Goal: Task Accomplishment & Management: Manage account settings

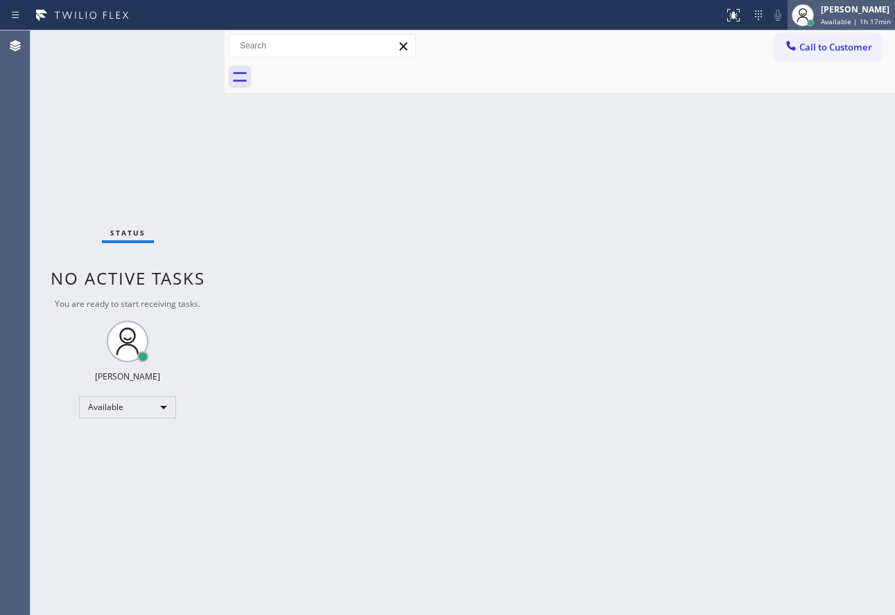
click at [818, 10] on div at bounding box center [802, 15] width 30 height 30
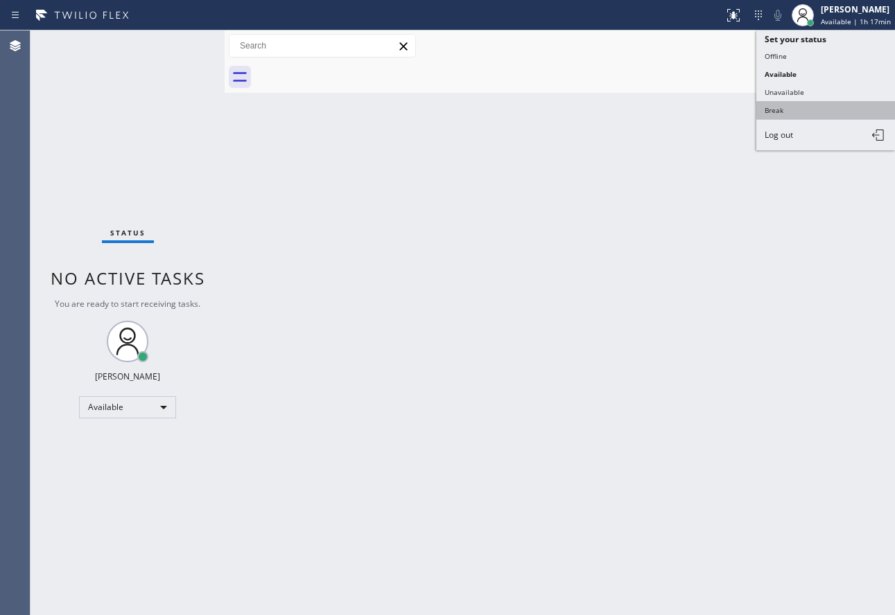
click at [786, 110] on button "Break" at bounding box center [825, 110] width 139 height 18
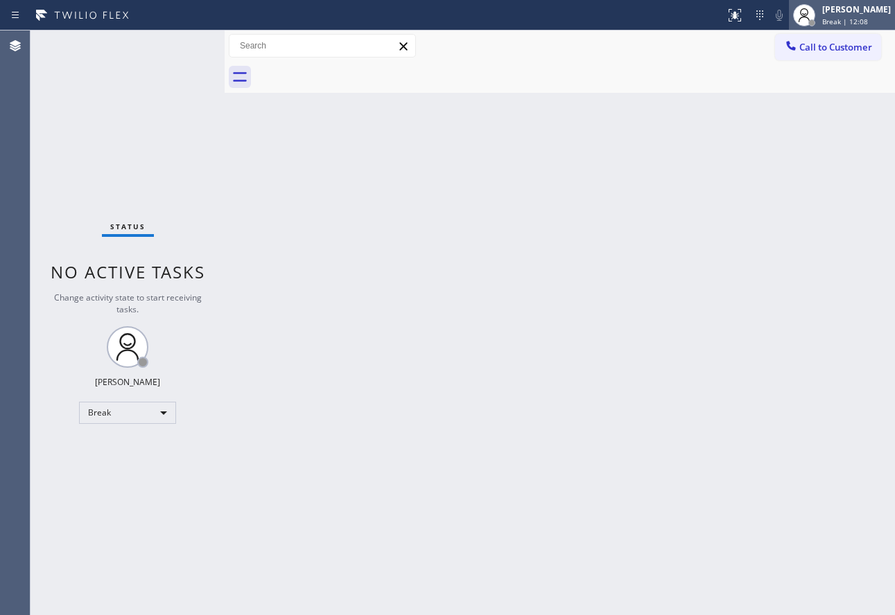
click at [884, 10] on div "[PERSON_NAME]" at bounding box center [856, 9] width 69 height 12
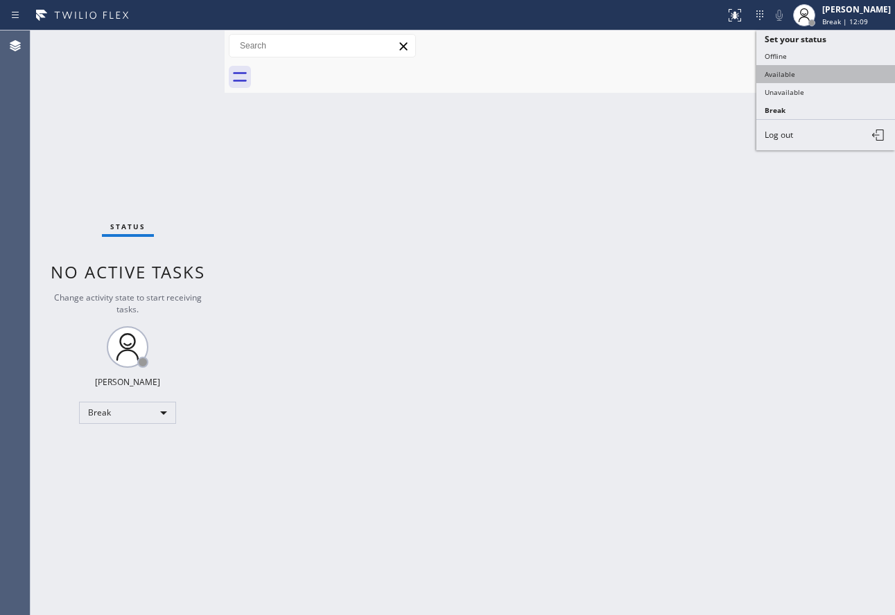
click at [800, 73] on button "Available" at bounding box center [825, 74] width 139 height 18
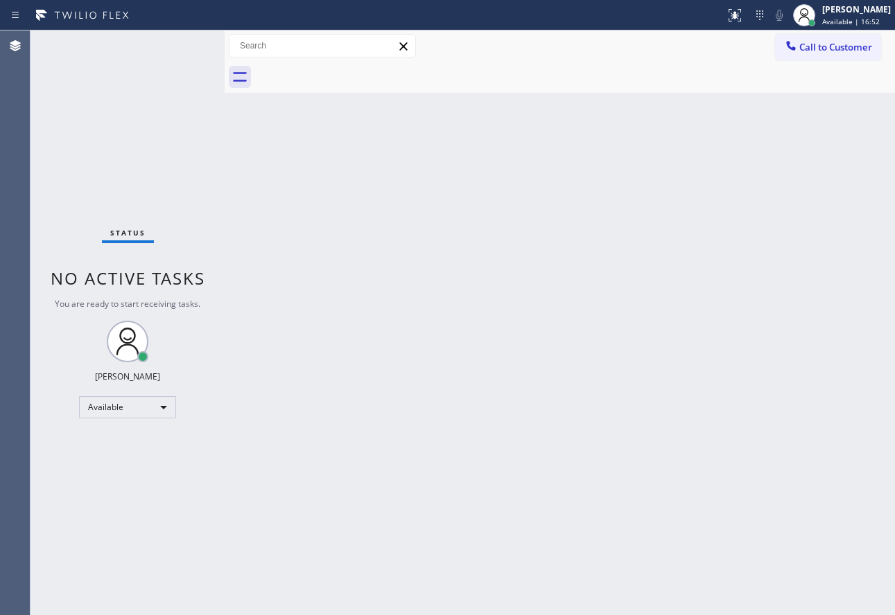
click at [376, 400] on div "Back to Dashboard Change Sender ID Customers Technicians Select a contact Outbo…" at bounding box center [560, 322] width 670 height 585
click at [582, 266] on div "Back to Dashboard Change Sender ID Customers Technicians Select a contact Outbo…" at bounding box center [560, 322] width 670 height 585
click at [764, 335] on div "Back to Dashboard Change Sender ID Customers Technicians Select a contact Outbo…" at bounding box center [560, 322] width 670 height 585
click at [842, 21] on span "Available | 1h 1min" at bounding box center [855, 22] width 66 height 10
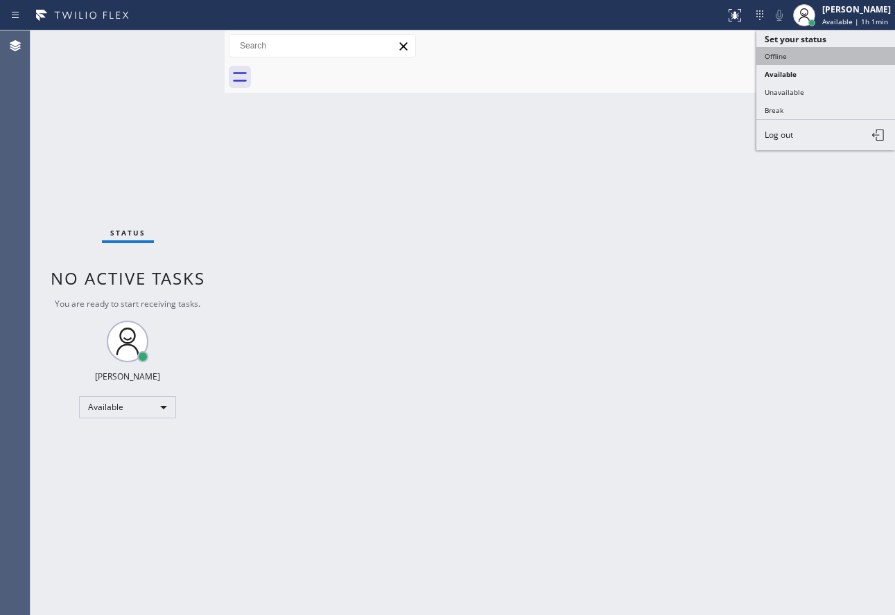
click at [776, 59] on button "Offline" at bounding box center [825, 56] width 139 height 18
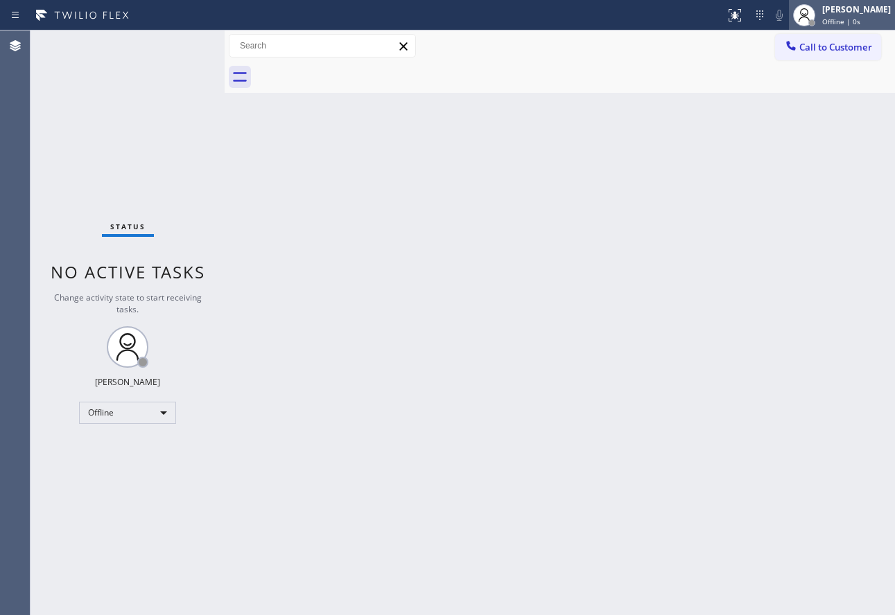
click at [843, 15] on div "[PERSON_NAME] Offline | 0s" at bounding box center [857, 15] width 76 height 24
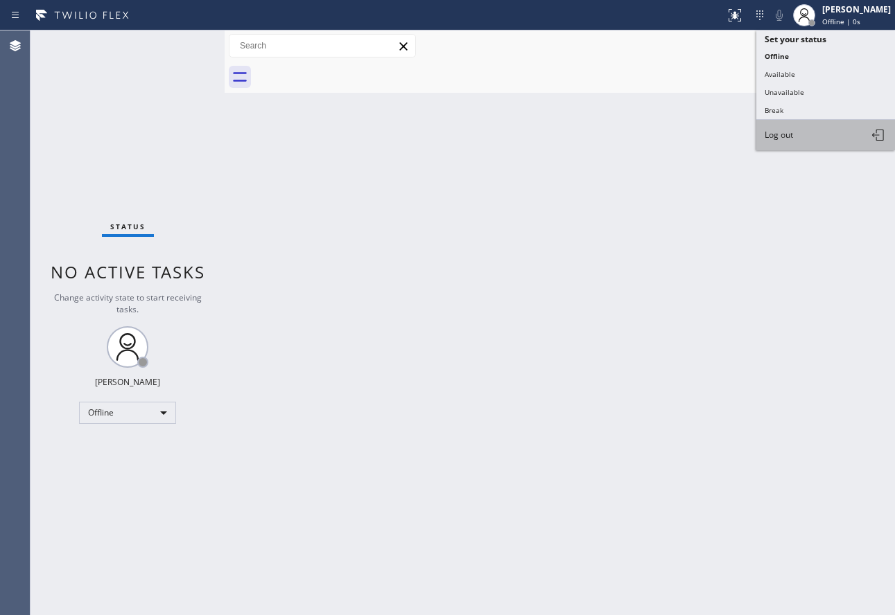
click at [796, 139] on button "Log out" at bounding box center [825, 135] width 139 height 30
